Goal: Use online tool/utility: Utilize a website feature to perform a specific function

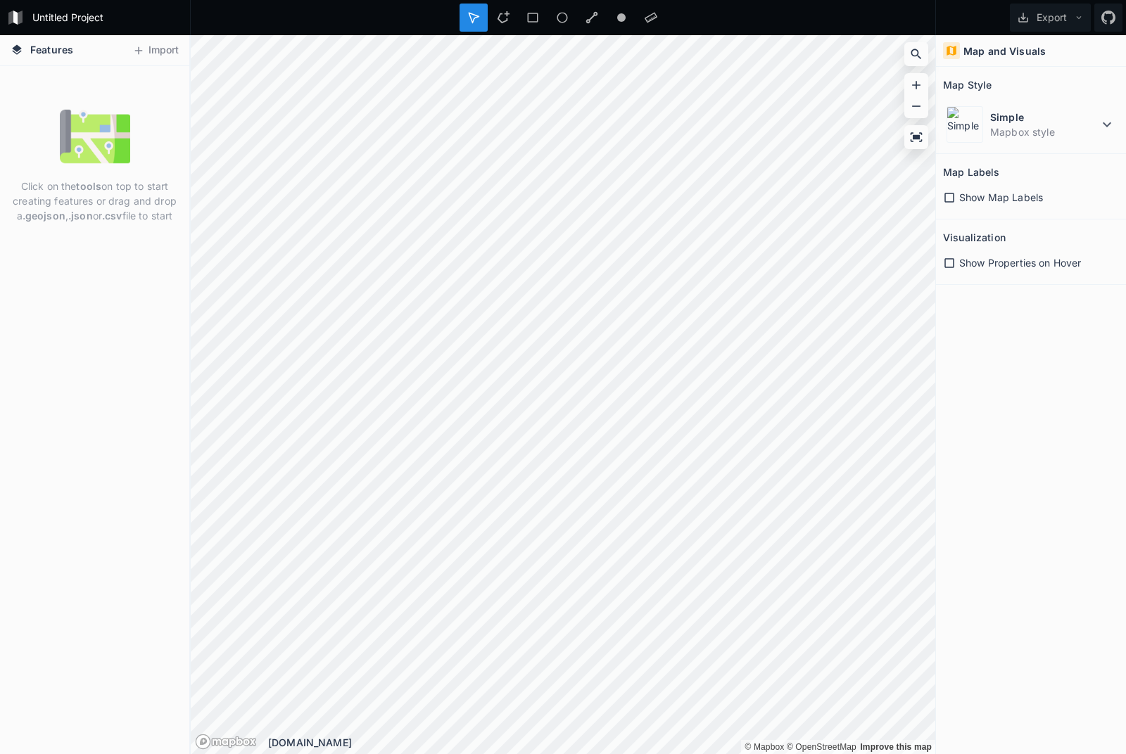
click at [1012, 198] on span "Show Map Labels" at bounding box center [1001, 197] width 84 height 15
click at [1035, 269] on span "Show Properties on Hover" at bounding box center [1020, 262] width 122 height 15
click at [1043, 268] on span "Show Properties on Hover" at bounding box center [1020, 262] width 122 height 15
click at [1086, 121] on dt "Simple" at bounding box center [1044, 117] width 108 height 15
click at [1102, 132] on icon at bounding box center [1106, 124] width 17 height 17
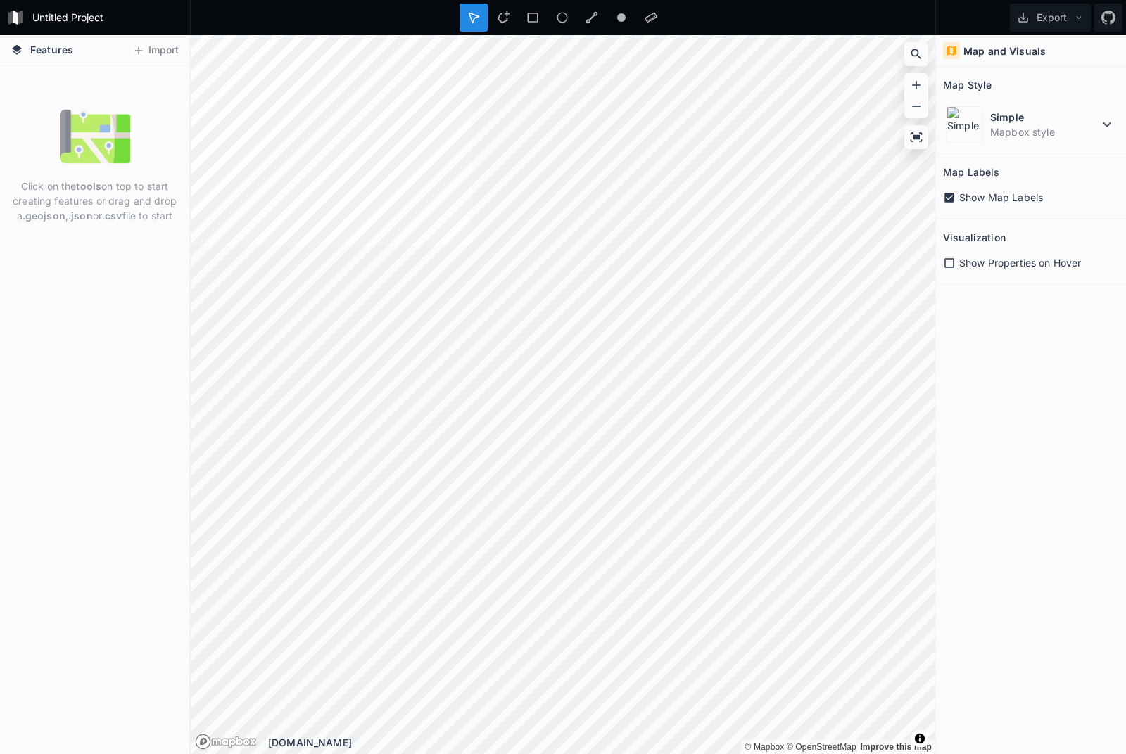
click at [1101, 135] on div "Simple Mapbox style" at bounding box center [1031, 125] width 176 height 44
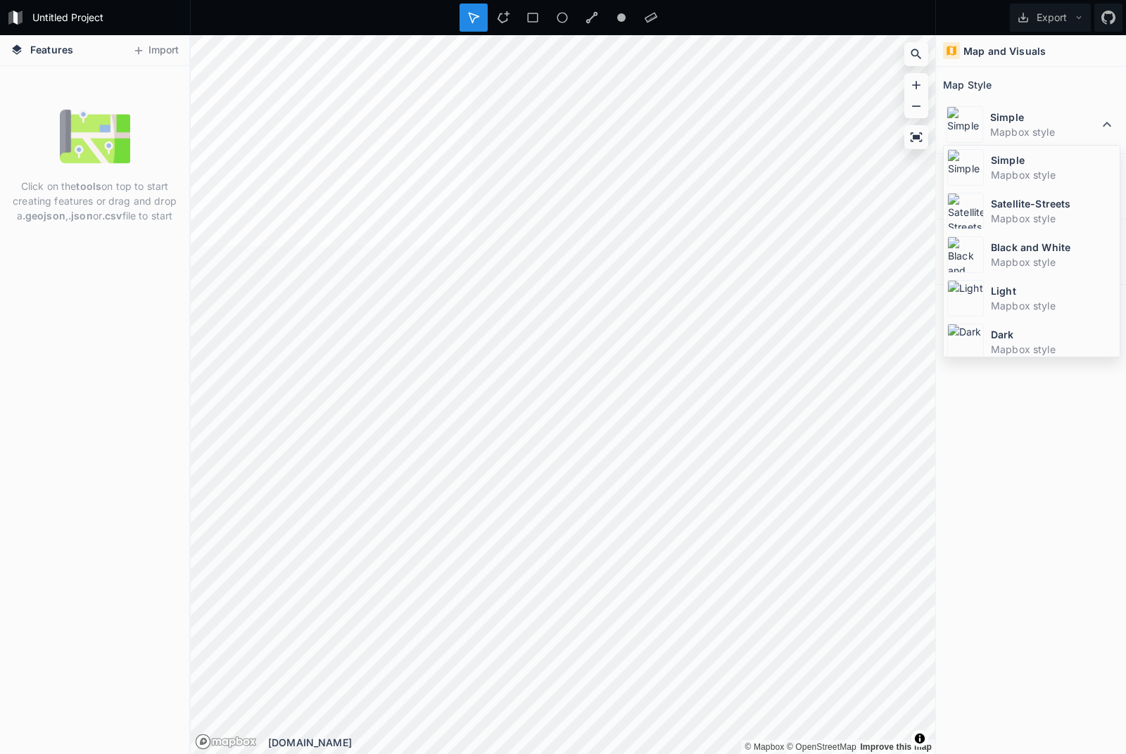
click at [913, 46] on div at bounding box center [915, 54] width 21 height 21
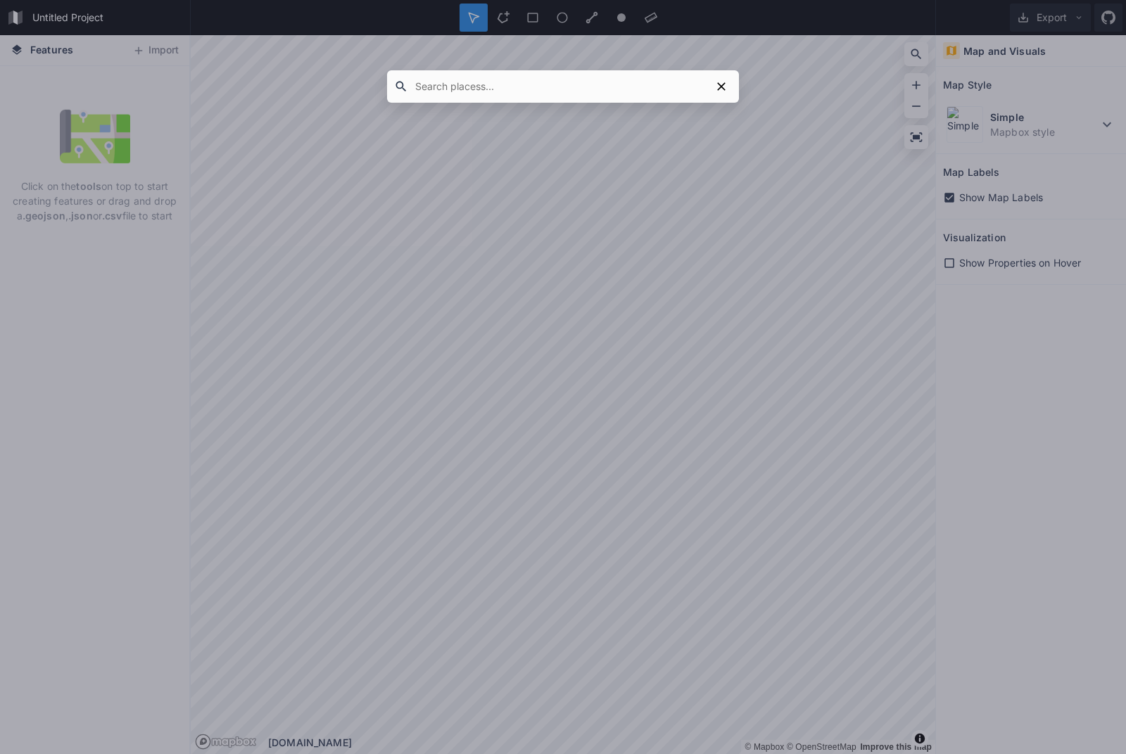
click at [604, 80] on input "text" at bounding box center [559, 86] width 303 height 25
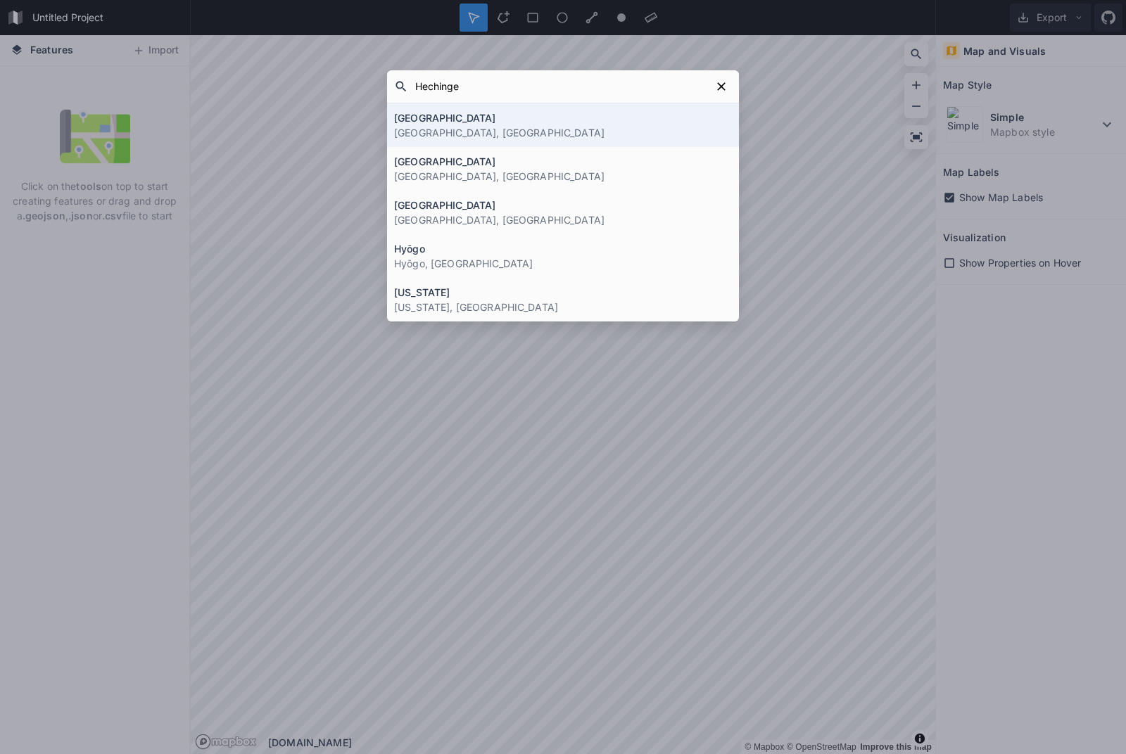
type input "Hechingen"
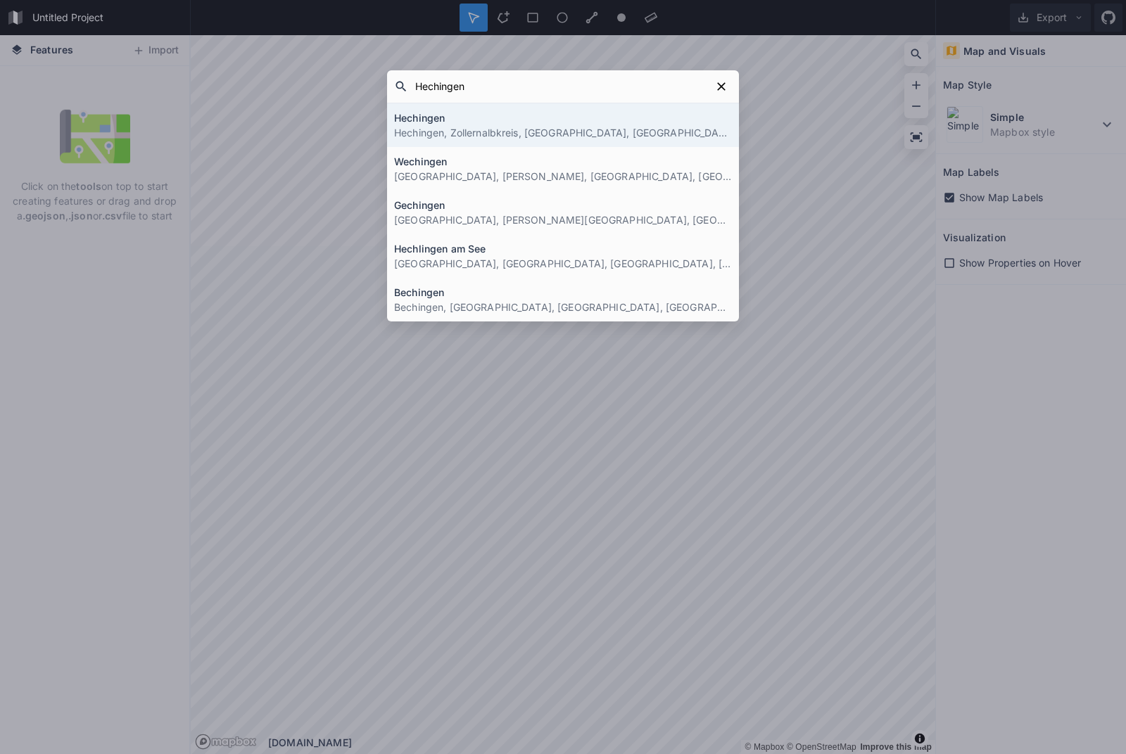
click at [639, 136] on p "Hechingen, Zollernalbkreis, [GEOGRAPHIC_DATA], [GEOGRAPHIC_DATA]" at bounding box center [563, 132] width 338 height 15
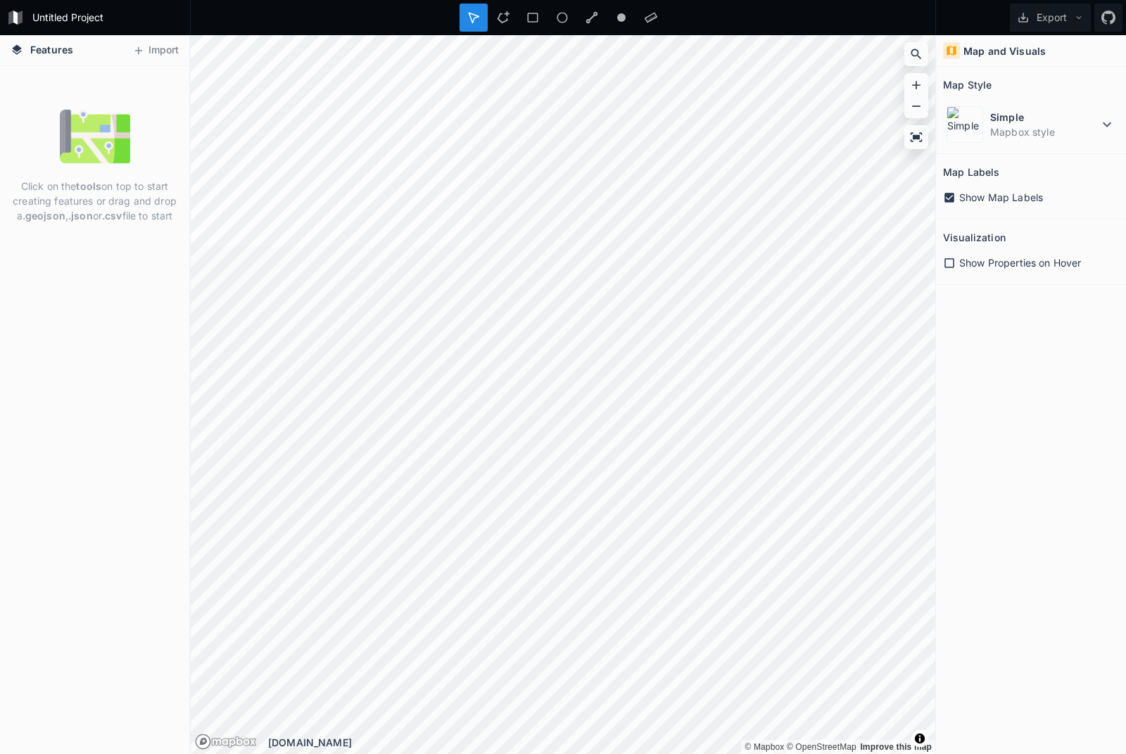
click at [509, 30] on div at bounding box center [503, 18] width 28 height 28
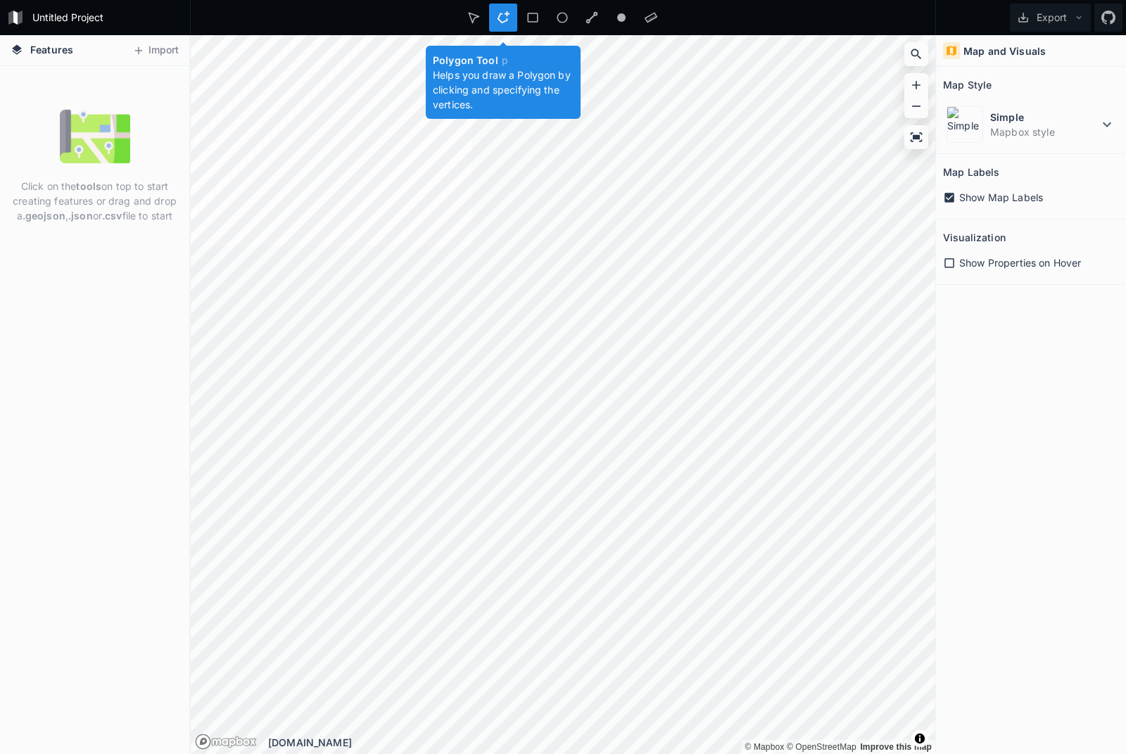
click at [471, 30] on div at bounding box center [473, 18] width 28 height 28
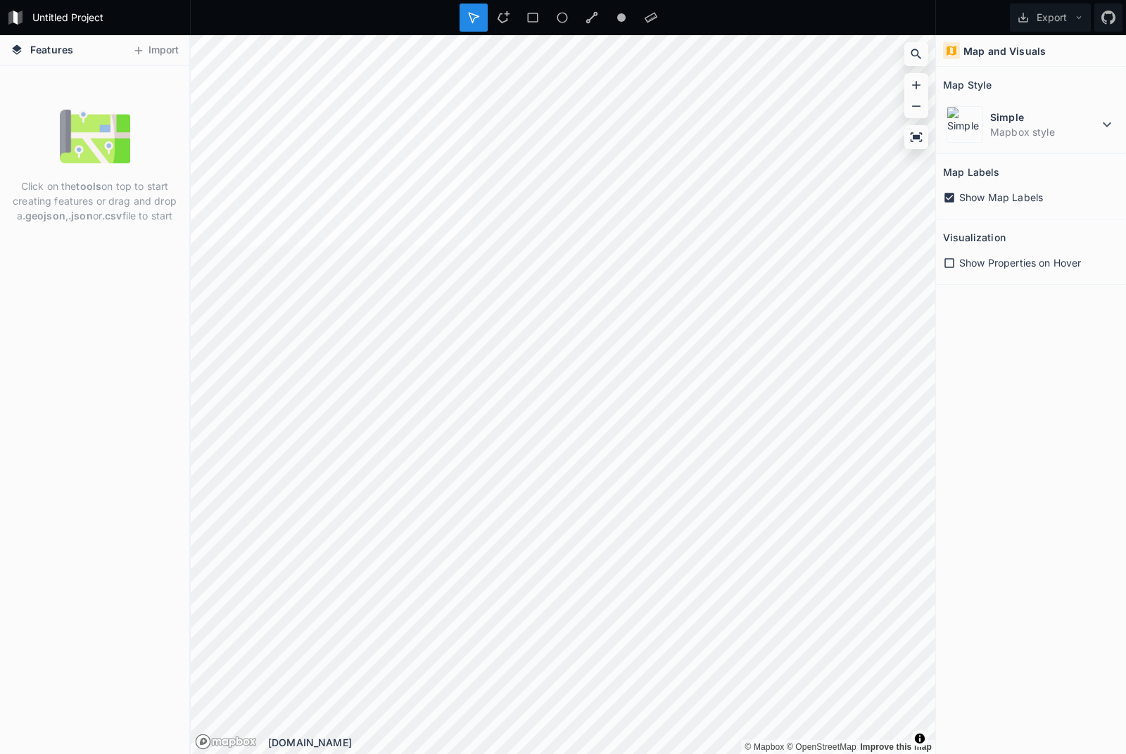
click at [1023, 269] on span "Show Properties on Hover" at bounding box center [1020, 262] width 122 height 15
click at [151, 61] on button "Import" at bounding box center [155, 50] width 61 height 23
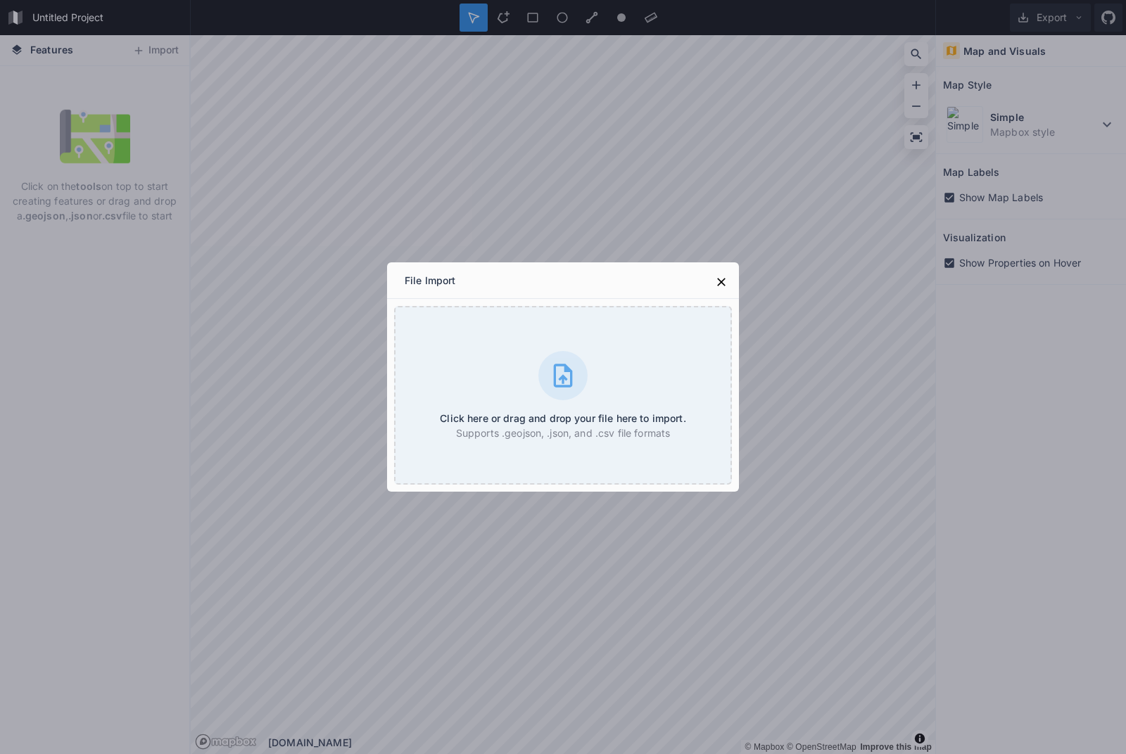
click at [725, 279] on icon at bounding box center [721, 282] width 14 height 14
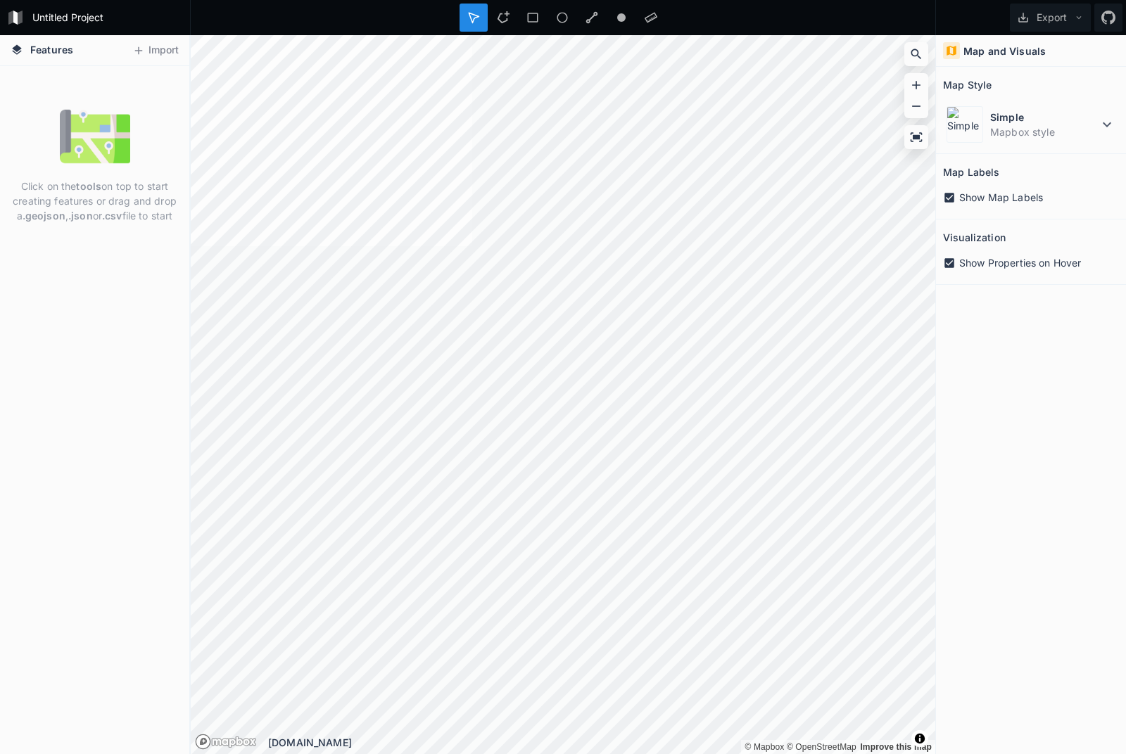
click at [1011, 49] on h4 "Map and Visuals" at bounding box center [1004, 51] width 82 height 15
click at [953, 56] on icon at bounding box center [951, 50] width 13 height 13
click at [1012, 75] on div "Map Style" at bounding box center [1031, 85] width 176 height 22
click at [1019, 61] on div "Map and Visuals" at bounding box center [1031, 51] width 190 height 32
click at [1059, 8] on button "Export" at bounding box center [1050, 18] width 81 height 28
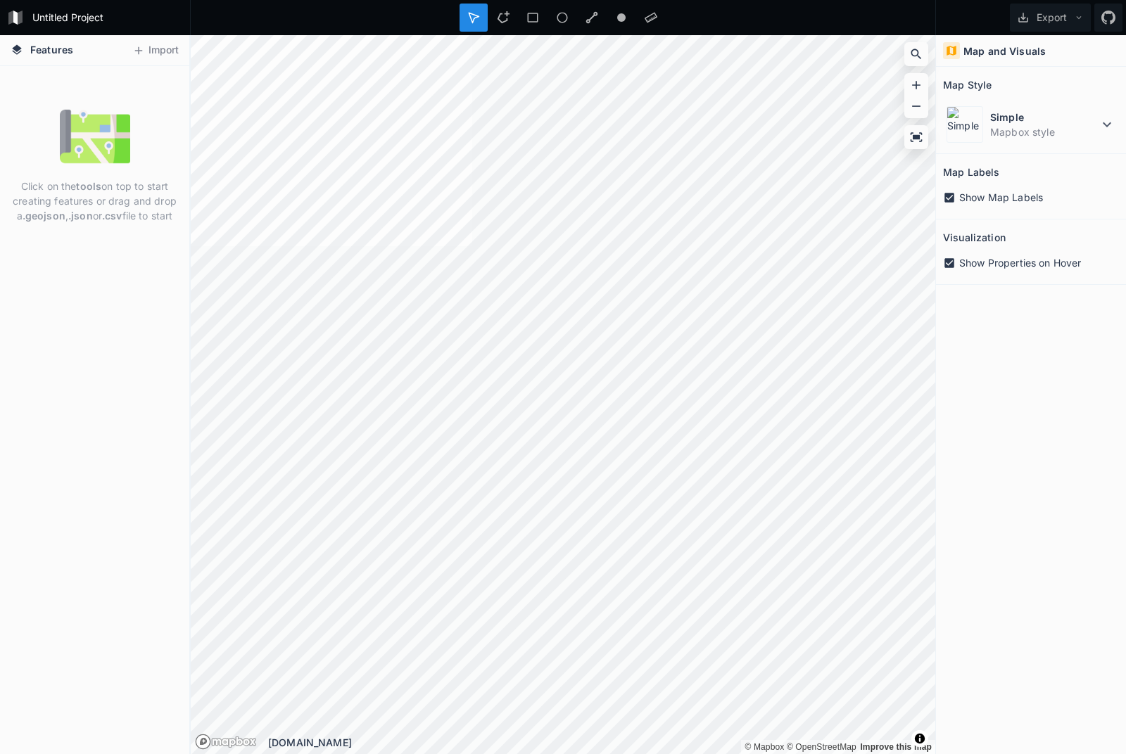
click at [990, 455] on div "Map and Visuals Map Style Simple Mapbox style Map Labels Show Map Labels Visual…" at bounding box center [1031, 394] width 190 height 719
click at [502, 19] on icon at bounding box center [503, 17] width 13 height 13
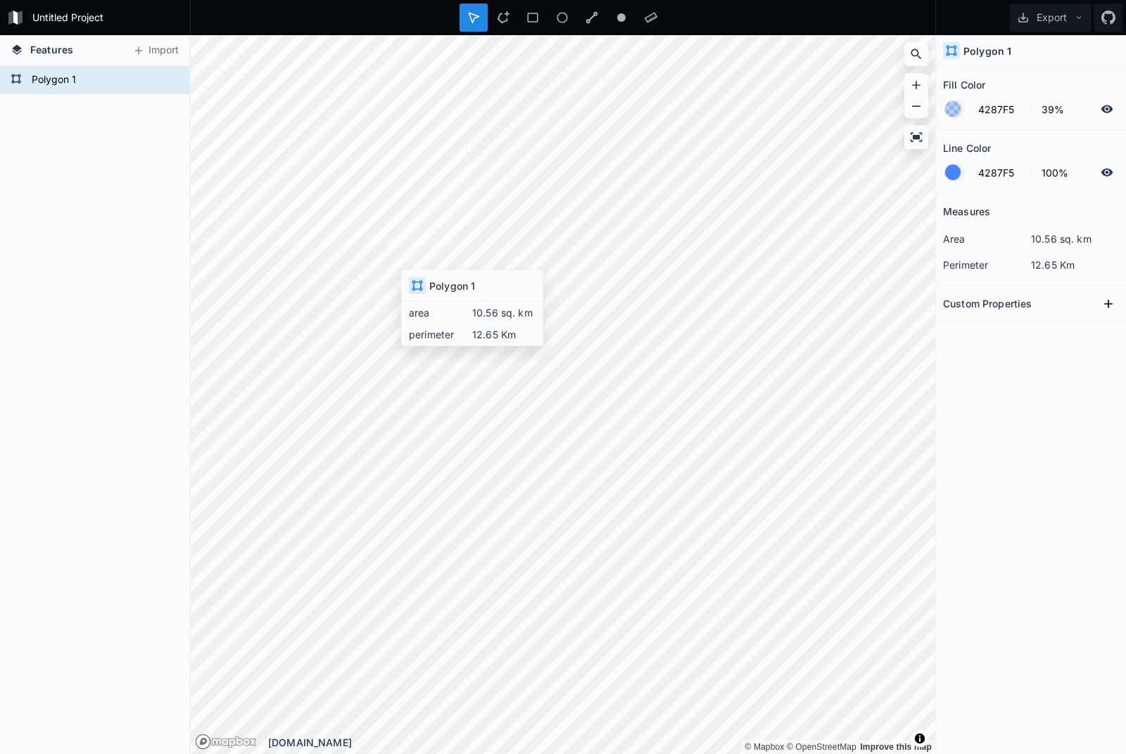
click at [1112, 302] on icon at bounding box center [1108, 304] width 14 height 14
click at [1108, 310] on icon at bounding box center [1108, 304] width 14 height 14
click at [1064, 28] on button "Export" at bounding box center [1050, 18] width 81 height 28
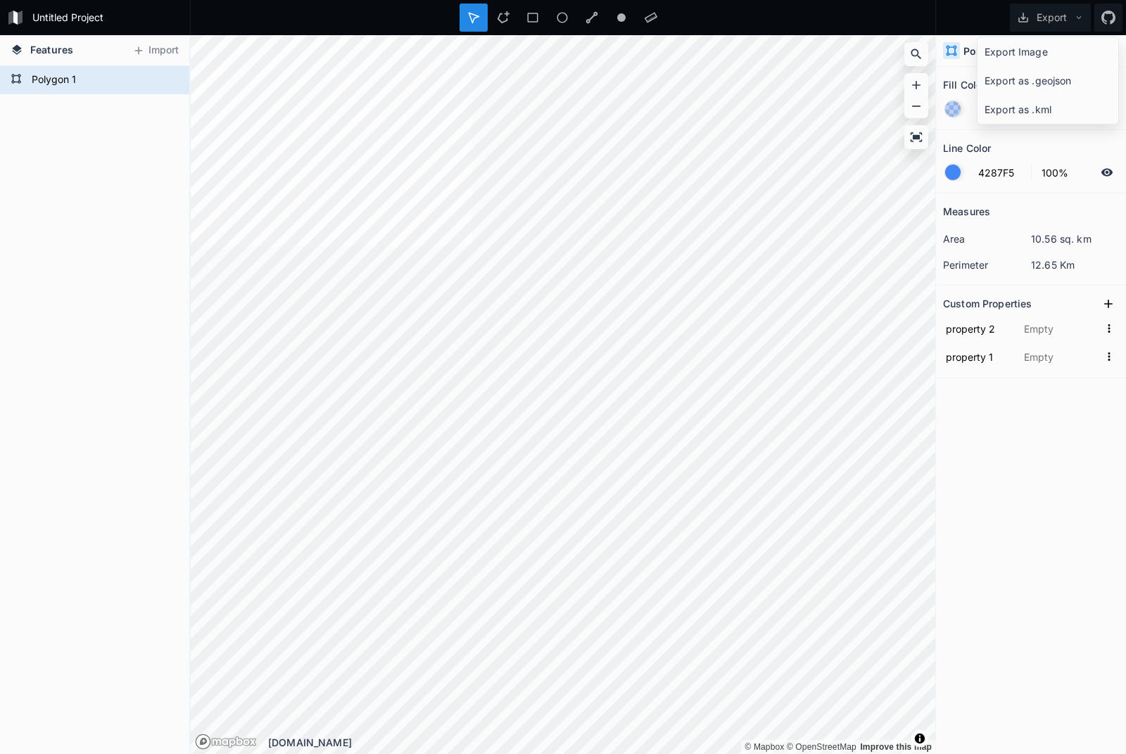
click at [1062, 80] on div "Export as .geojson" at bounding box center [1047, 80] width 141 height 29
click at [1114, 331] on icon "button" at bounding box center [1108, 328] width 13 height 13
click at [1103, 371] on span "Delete" at bounding box center [1086, 372] width 56 height 15
click at [1116, 337] on button "button" at bounding box center [1109, 329] width 20 height 20
click at [1103, 377] on span "Delete" at bounding box center [1086, 372] width 56 height 15
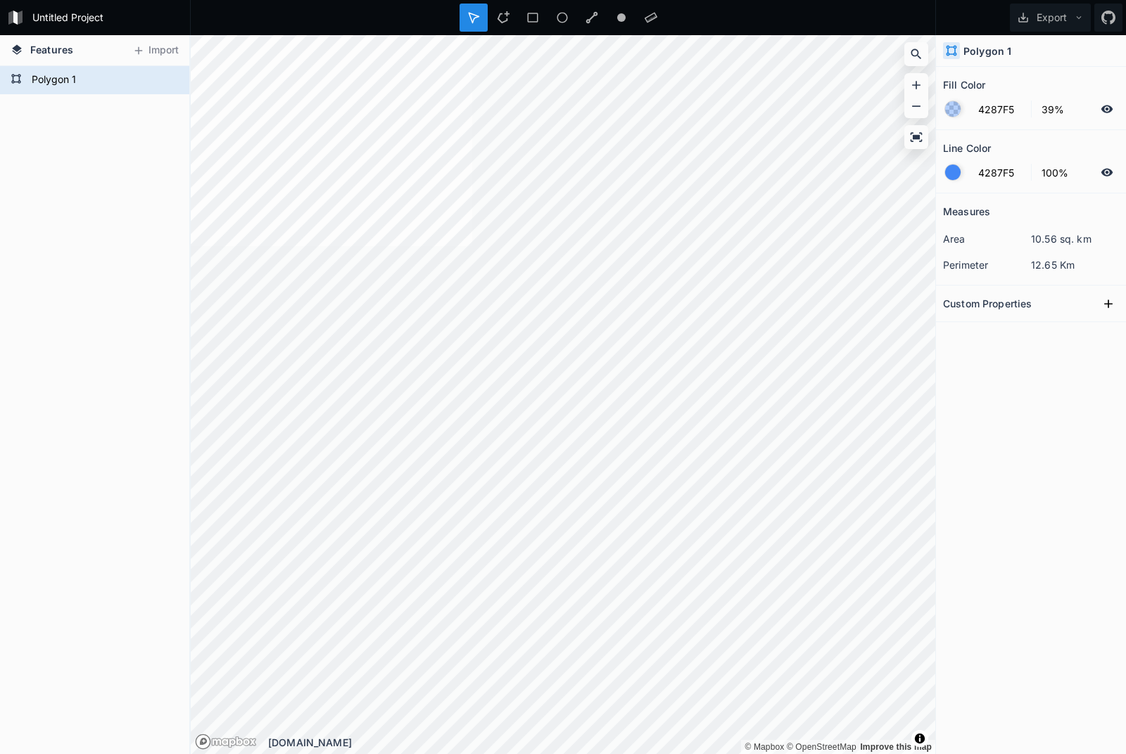
click at [620, 22] on icon at bounding box center [621, 17] width 13 height 13
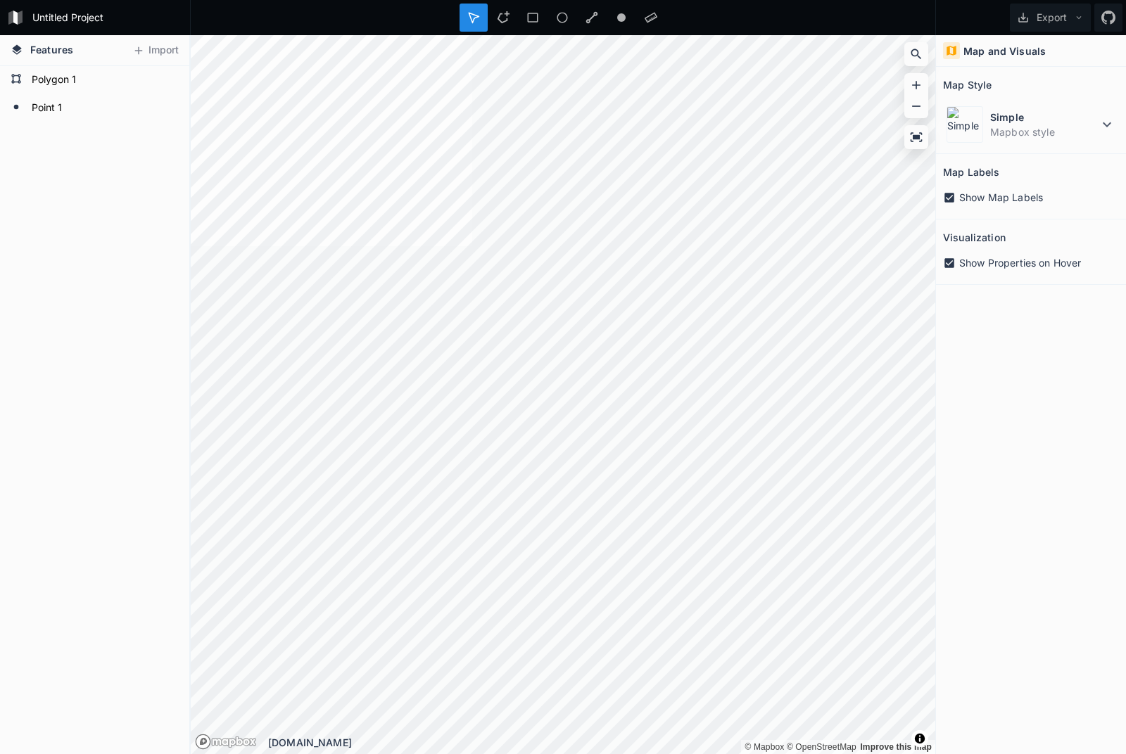
click at [562, 18] on icon at bounding box center [562, 17] width 13 height 13
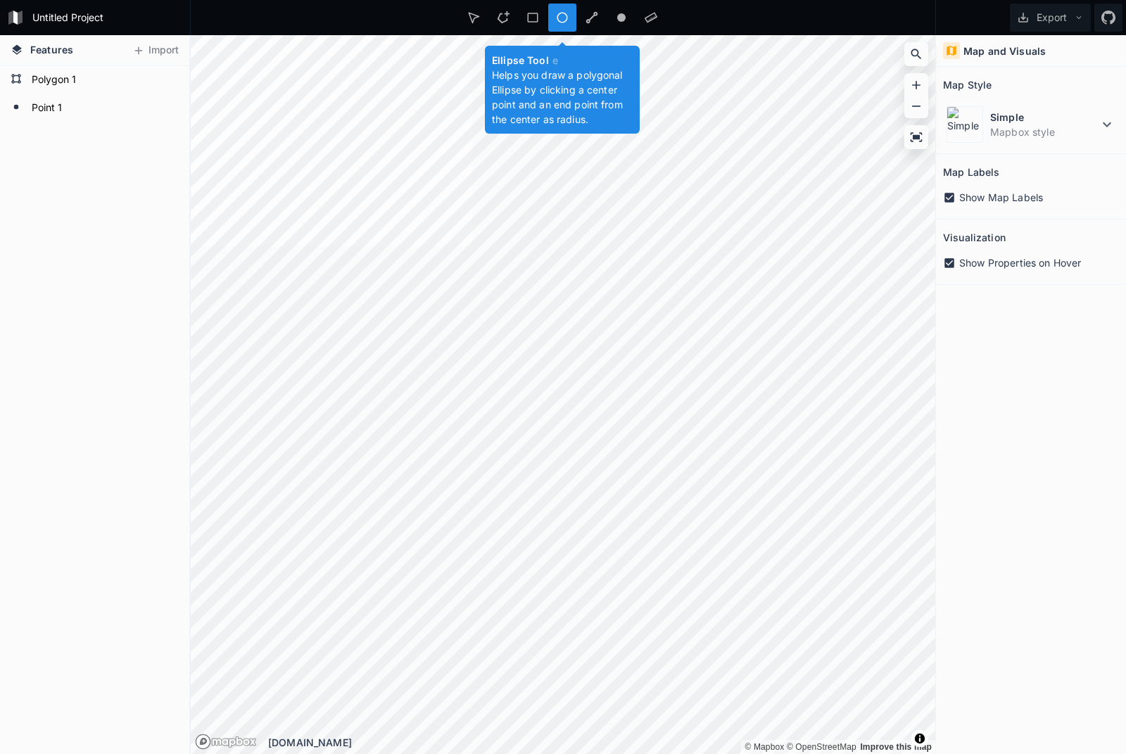
click at [473, 17] on icon at bounding box center [473, 17] width 13 height 13
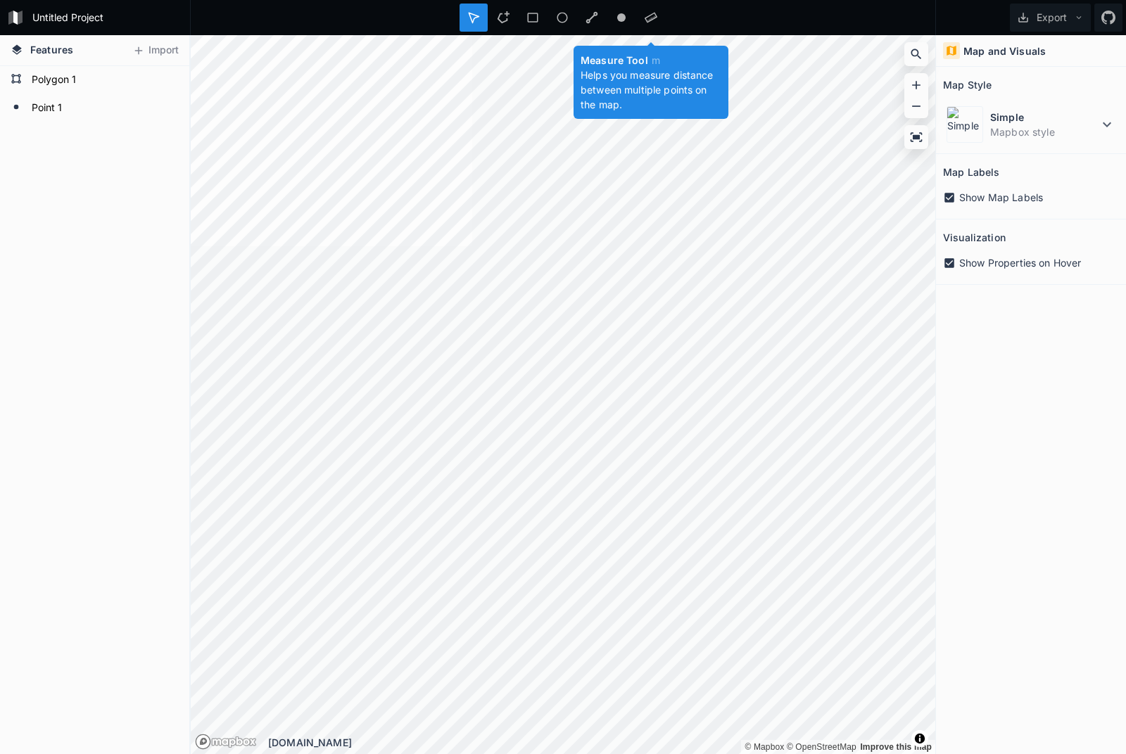
click at [655, 23] on icon at bounding box center [650, 17] width 13 height 13
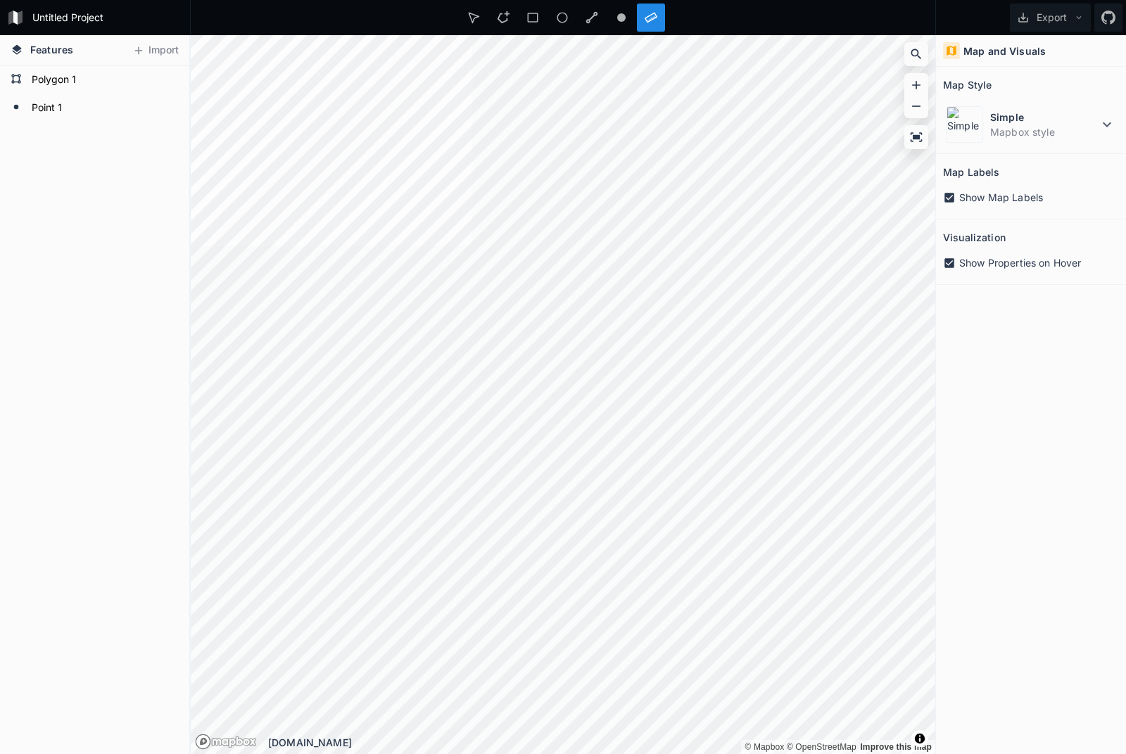
click at [28, 83] on form "Polygon 1" at bounding box center [102, 80] width 151 height 21
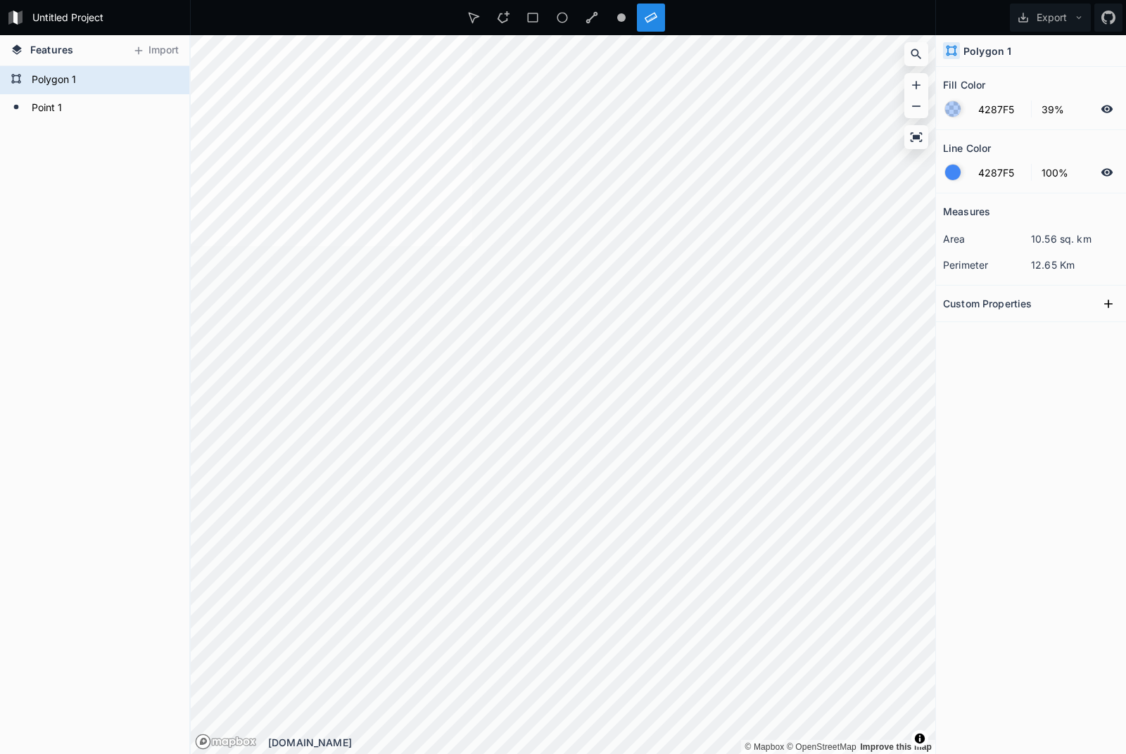
click at [57, 158] on div "Point 1 Polygon 1" at bounding box center [94, 410] width 189 height 688
